Goal: Check status: Check status

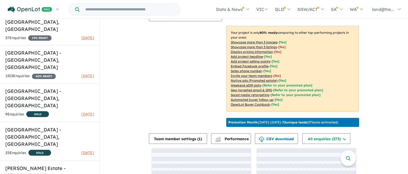
scroll to position [130, 0]
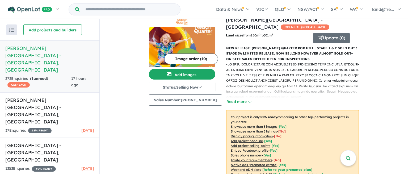
scroll to position [0, 0]
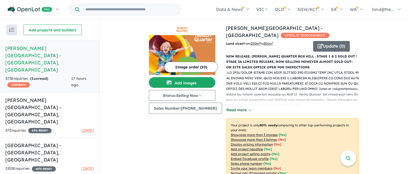
click at [230, 107] on button "Read more" at bounding box center [238, 110] width 25 height 6
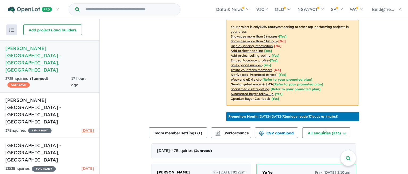
scroll to position [372, 0]
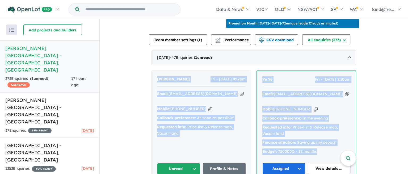
drag, startPoint x: 163, startPoint y: 50, endPoint x: 337, endPoint y: 123, distance: 188.7
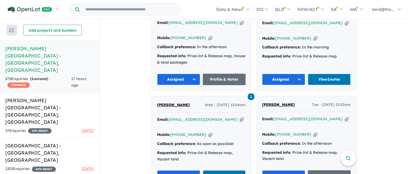
scroll to position [465, 0]
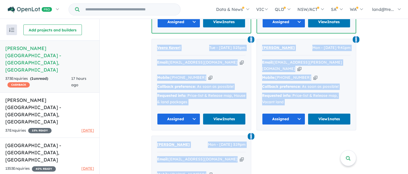
scroll to position [2693, 0]
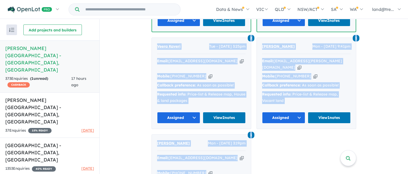
drag, startPoint x: 159, startPoint y: 55, endPoint x: 190, endPoint y: 42, distance: 33.2
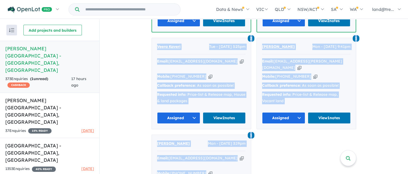
scroll to position [0, 0]
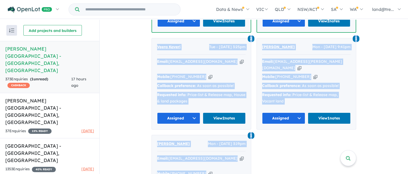
click at [39, 47] on h5 "[PERSON_NAME][GEOGRAPHIC_DATA] - [GEOGRAPHIC_DATA] , [GEOGRAPHIC_DATA]" at bounding box center [49, 59] width 89 height 29
click at [18, 49] on h5 "[PERSON_NAME][GEOGRAPHIC_DATA] - [GEOGRAPHIC_DATA] , [GEOGRAPHIC_DATA]" at bounding box center [49, 59] width 89 height 29
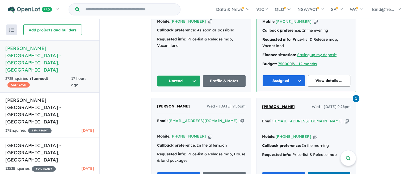
scroll to position [186, 0]
